Goal: Task Accomplishment & Management: Manage account settings

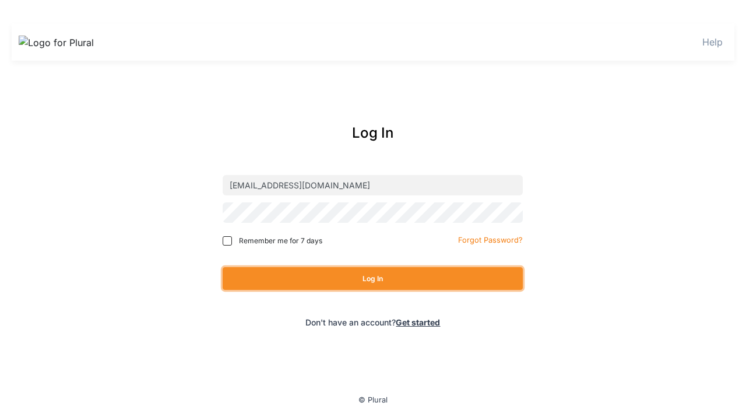
click at [373, 278] on button "Log In" at bounding box center [373, 278] width 300 height 23
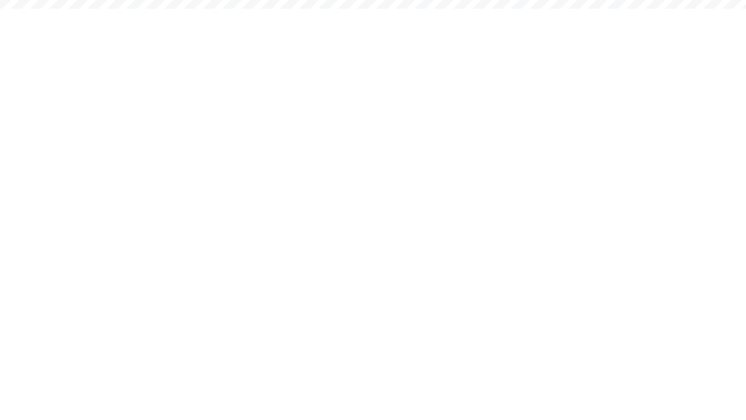
click at [0, 0] on div "EH" at bounding box center [0, 0] width 0 height 0
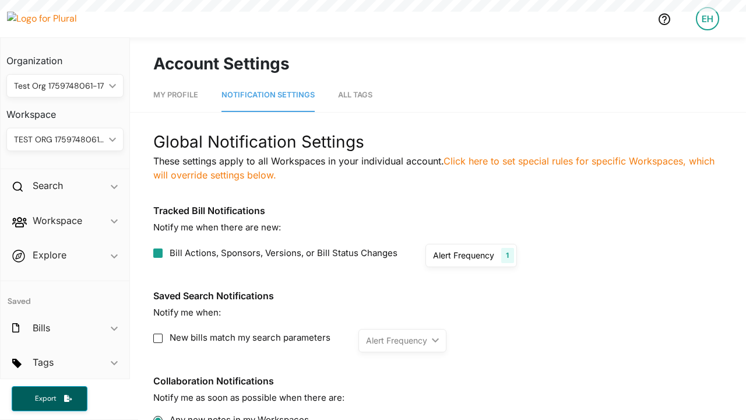
click at [708, 19] on div "EH" at bounding box center [707, 18] width 23 height 23
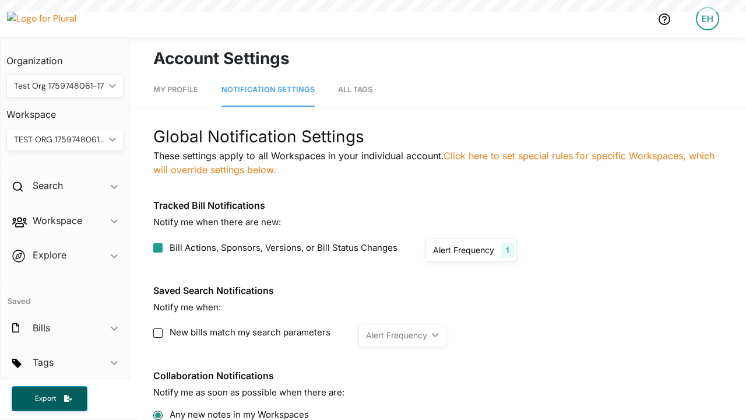
click at [0, 0] on link "Log Out" at bounding box center [0, 0] width 0 height 0
